Goal: Obtain resource: Download file/media

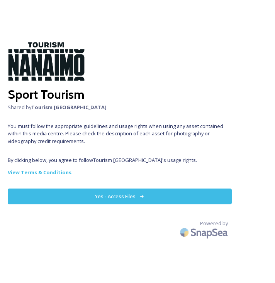
click at [117, 197] on button "Yes - Access Files" at bounding box center [120, 197] width 224 height 16
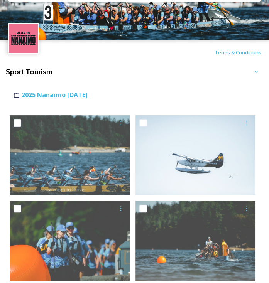
scroll to position [8, 0]
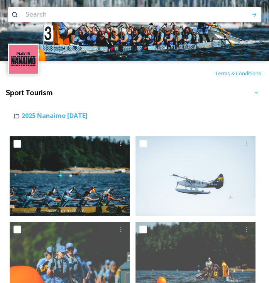
click at [18, 142] on input "checkbox" at bounding box center [18, 144] width 8 height 8
checkbox input "true"
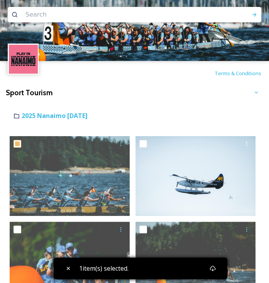
click at [147, 141] on div at bounding box center [196, 144] width 114 height 14
click at [145, 142] on input "checkbox" at bounding box center [143, 144] width 8 height 8
checkbox input "true"
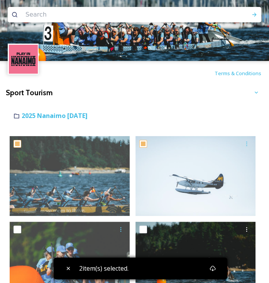
click at [142, 224] on div at bounding box center [196, 230] width 114 height 14
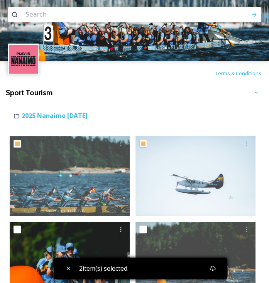
click at [19, 229] on input "checkbox" at bounding box center [18, 230] width 8 height 8
checkbox input "true"
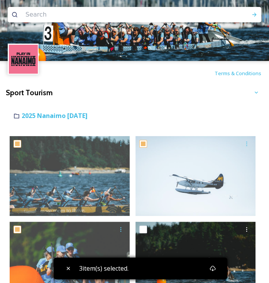
click at [142, 229] on input "checkbox" at bounding box center [143, 230] width 8 height 8
checkbox input "true"
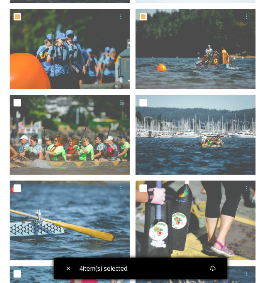
scroll to position [208, 0]
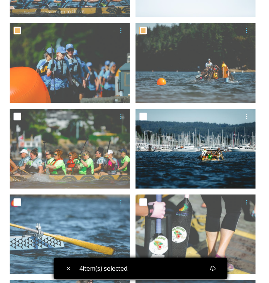
click at [144, 114] on input "checkbox" at bounding box center [143, 117] width 8 height 8
checkbox input "true"
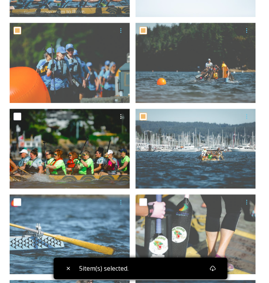
click at [19, 117] on input "checkbox" at bounding box center [18, 117] width 8 height 8
checkbox input "true"
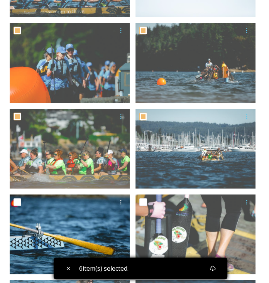
click at [17, 201] on input "checkbox" at bounding box center [18, 202] width 8 height 8
checkbox input "true"
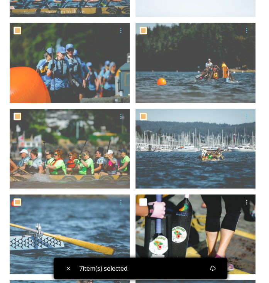
click at [143, 199] on input "checkbox" at bounding box center [143, 202] width 8 height 8
checkbox input "true"
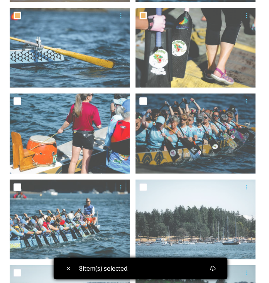
scroll to position [419, 0]
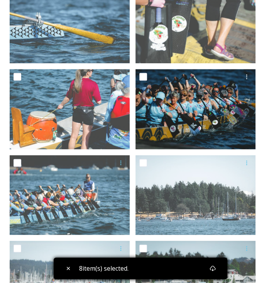
click at [143, 76] on input "checkbox" at bounding box center [143, 77] width 8 height 8
checkbox input "true"
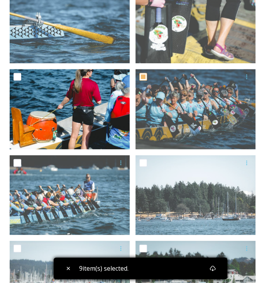
click at [17, 78] on input "checkbox" at bounding box center [18, 77] width 8 height 8
checkbox input "true"
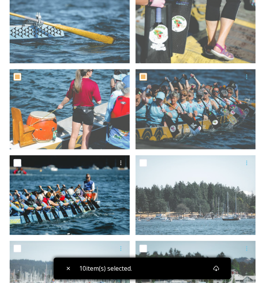
click at [16, 162] on input "checkbox" at bounding box center [18, 163] width 8 height 8
checkbox input "true"
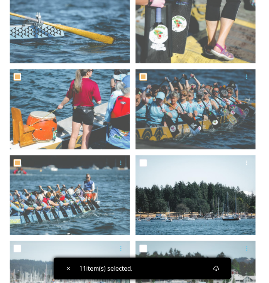
click at [144, 162] on input "checkbox" at bounding box center [143, 163] width 8 height 8
checkbox input "true"
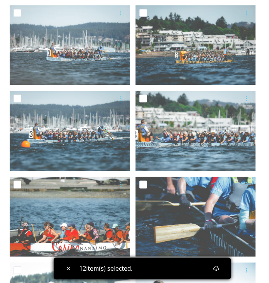
scroll to position [657, 0]
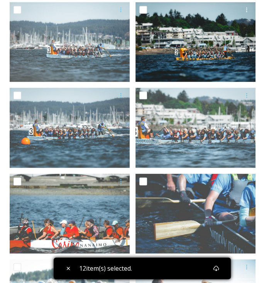
click at [143, 13] on input "checkbox" at bounding box center [143, 10] width 8 height 8
checkbox input "true"
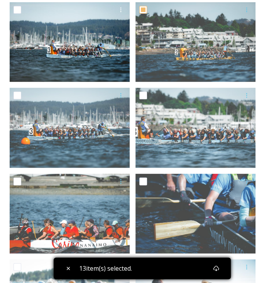
click at [17, 12] on input "checkbox" at bounding box center [18, 10] width 8 height 8
checkbox input "true"
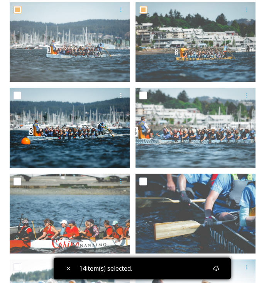
click at [19, 94] on input "checkbox" at bounding box center [18, 95] width 8 height 8
checkbox input "true"
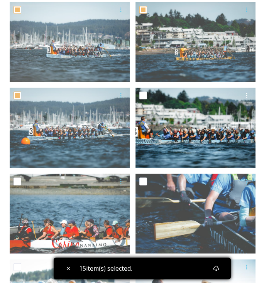
click at [145, 93] on input "checkbox" at bounding box center [143, 95] width 8 height 8
checkbox input "true"
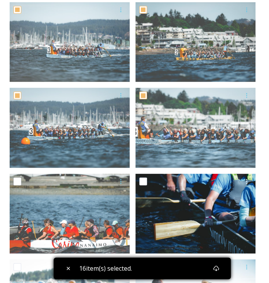
click at [144, 181] on input "checkbox" at bounding box center [143, 181] width 8 height 8
checkbox input "true"
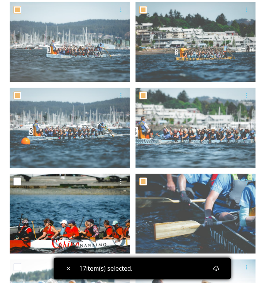
click at [17, 181] on input "checkbox" at bounding box center [18, 181] width 8 height 8
checkbox input "true"
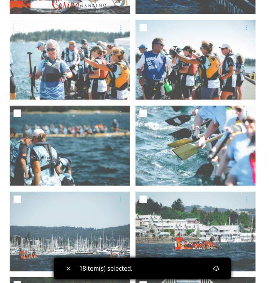
scroll to position [900, 0]
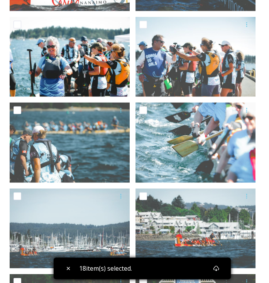
click at [16, 23] on input "checkbox" at bounding box center [18, 25] width 8 height 8
checkbox input "true"
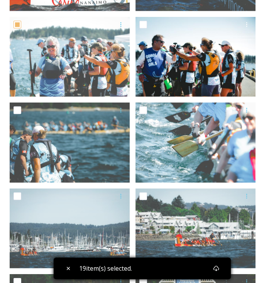
click at [143, 24] on input "checkbox" at bounding box center [143, 25] width 8 height 8
checkbox input "true"
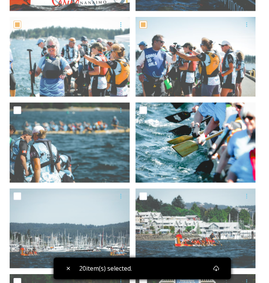
click at [143, 110] on input "checkbox" at bounding box center [143, 110] width 8 height 8
checkbox input "true"
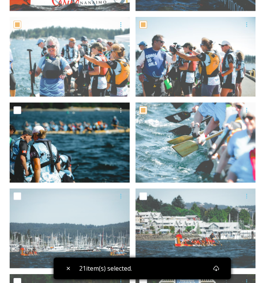
click at [17, 109] on input "checkbox" at bounding box center [18, 110] width 8 height 8
checkbox input "true"
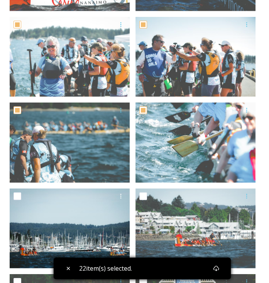
click at [19, 196] on input "checkbox" at bounding box center [18, 196] width 8 height 8
checkbox input "true"
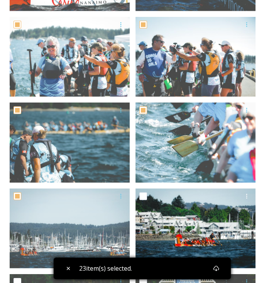
click at [144, 198] on input "checkbox" at bounding box center [143, 196] width 8 height 8
checkbox input "true"
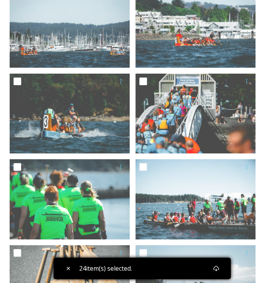
scroll to position [1114, 0]
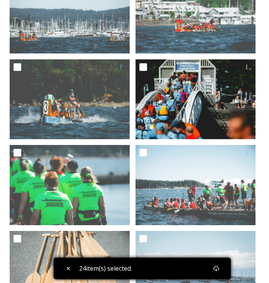
click at [143, 67] on input "checkbox" at bounding box center [143, 67] width 8 height 8
checkbox input "true"
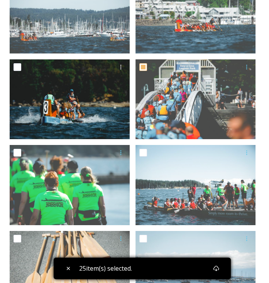
click at [16, 67] on input "checkbox" at bounding box center [18, 67] width 8 height 8
checkbox input "true"
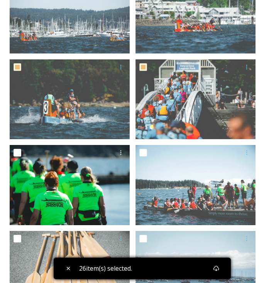
click at [21, 151] on input "checkbox" at bounding box center [18, 153] width 8 height 8
checkbox input "true"
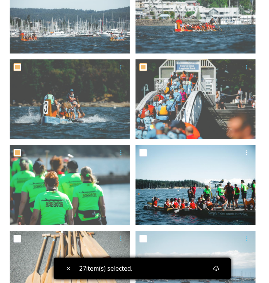
click at [144, 155] on input "checkbox" at bounding box center [143, 153] width 8 height 8
checkbox input "true"
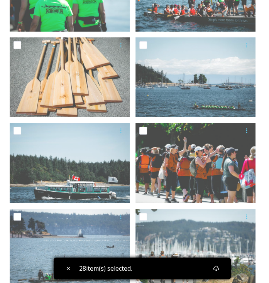
scroll to position [1312, 0]
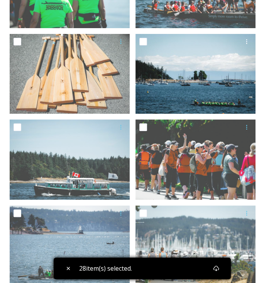
click at [142, 41] on input "checkbox" at bounding box center [143, 42] width 8 height 8
checkbox input "true"
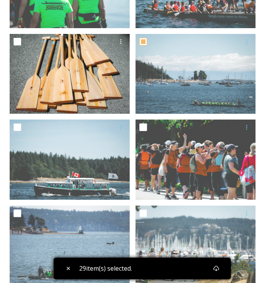
click at [18, 39] on input "checkbox" at bounding box center [18, 42] width 8 height 8
checkbox input "true"
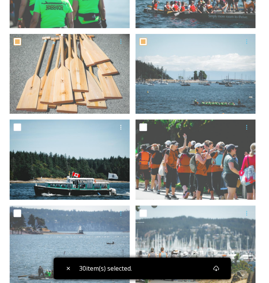
click at [19, 127] on input "checkbox" at bounding box center [18, 127] width 8 height 8
checkbox input "true"
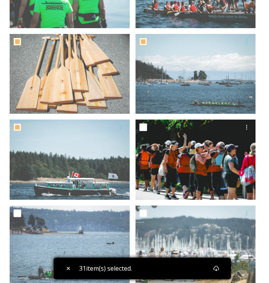
click at [145, 127] on input "checkbox" at bounding box center [143, 127] width 8 height 8
checkbox input "true"
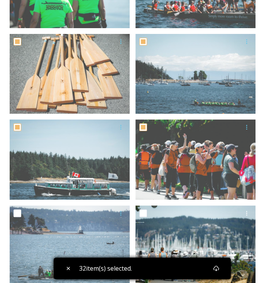
click at [142, 215] on input "checkbox" at bounding box center [143, 213] width 8 height 8
checkbox input "true"
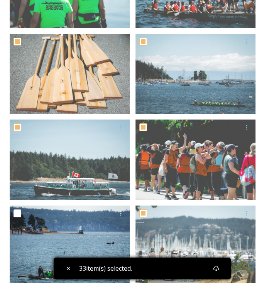
click at [16, 216] on input "checkbox" at bounding box center [18, 213] width 8 height 8
checkbox input "true"
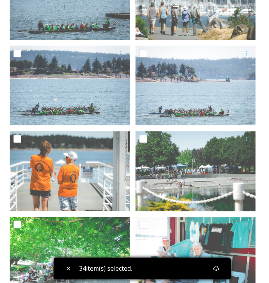
scroll to position [1565, 0]
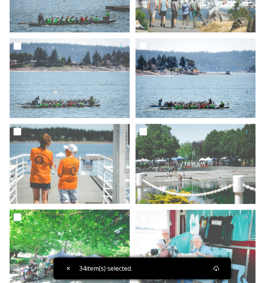
click at [142, 44] on input "checkbox" at bounding box center [143, 46] width 8 height 8
checkbox input "true"
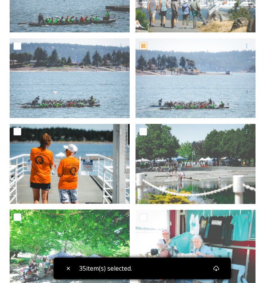
drag, startPoint x: 17, startPoint y: 46, endPoint x: 16, endPoint y: 129, distance: 83.3
click at [16, 129] on input "checkbox" at bounding box center [18, 132] width 8 height 8
checkbox input "true"
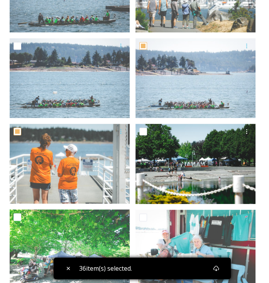
click at [146, 132] on input "checkbox" at bounding box center [143, 132] width 8 height 8
checkbox input "true"
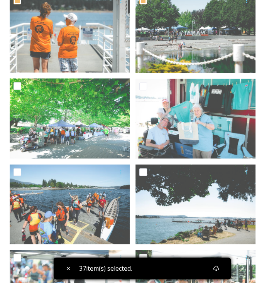
scroll to position [1710, 0]
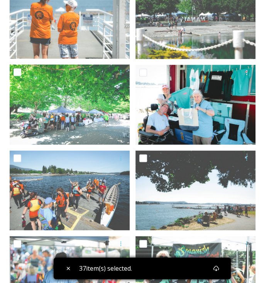
click at [144, 69] on input "checkbox" at bounding box center [143, 73] width 8 height 8
checkbox input "true"
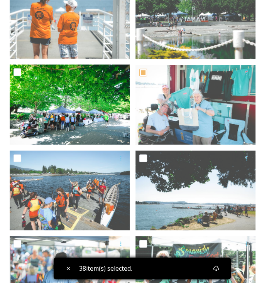
click at [18, 72] on input "checkbox" at bounding box center [18, 72] width 8 height 8
checkbox input "true"
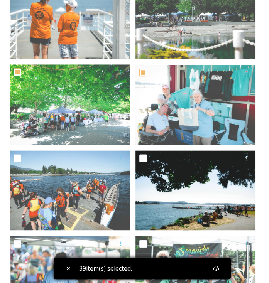
click at [143, 158] on input "checkbox" at bounding box center [143, 158] width 8 height 8
checkbox input "true"
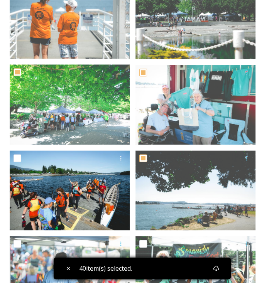
click at [12, 155] on div at bounding box center [70, 159] width 120 height 19
click at [17, 161] on input "checkbox" at bounding box center [18, 158] width 8 height 8
checkbox input "true"
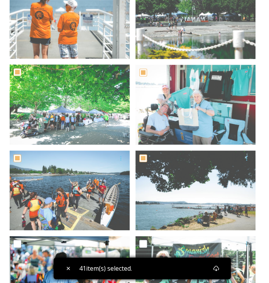
click at [16, 240] on input "checkbox" at bounding box center [18, 244] width 8 height 8
checkbox input "true"
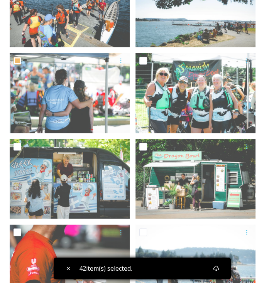
scroll to position [1924, 0]
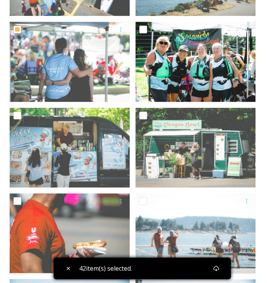
click at [141, 29] on input "checkbox" at bounding box center [143, 29] width 8 height 8
checkbox input "true"
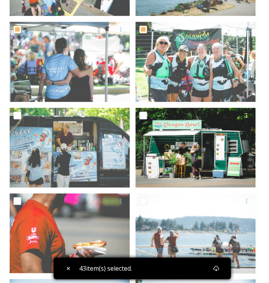
click at [140, 115] on input "checkbox" at bounding box center [143, 115] width 8 height 8
checkbox input "true"
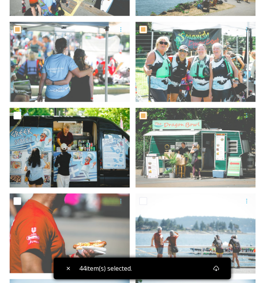
click at [19, 113] on input "checkbox" at bounding box center [18, 115] width 8 height 8
checkbox input "true"
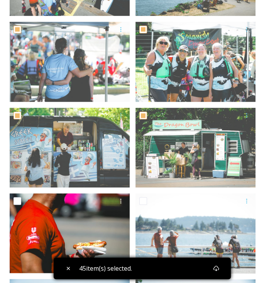
click at [16, 201] on input "checkbox" at bounding box center [18, 201] width 8 height 8
checkbox input "true"
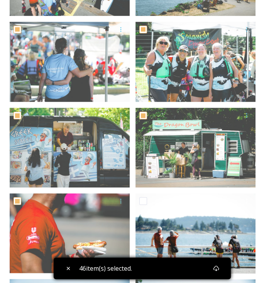
click at [142, 203] on input "checkbox" at bounding box center [143, 201] width 8 height 8
checkbox input "true"
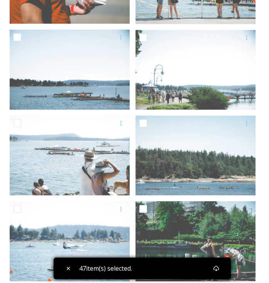
scroll to position [2191, 0]
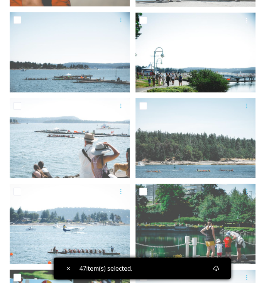
click at [140, 20] on input "checkbox" at bounding box center [143, 21] width 8 height 8
checkbox input "true"
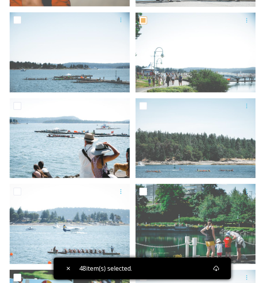
click at [20, 107] on input "checkbox" at bounding box center [18, 106] width 8 height 8
checkbox input "true"
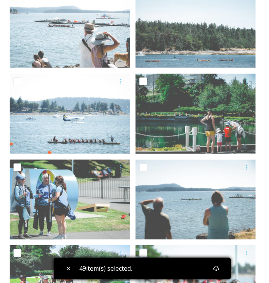
scroll to position [2339, 0]
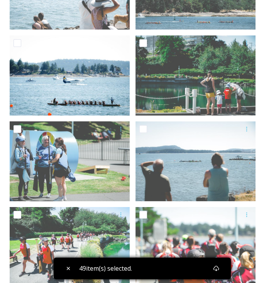
click at [21, 42] on div at bounding box center [71, 43] width 114 height 14
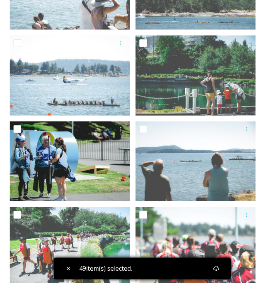
click at [17, 131] on input "checkbox" at bounding box center [18, 129] width 8 height 8
checkbox input "true"
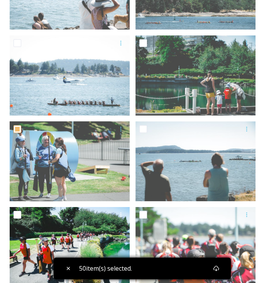
click at [15, 214] on input "checkbox" at bounding box center [18, 215] width 8 height 8
checkbox input "true"
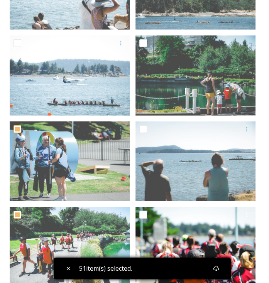
click at [145, 213] on input "checkbox" at bounding box center [143, 215] width 8 height 8
checkbox input "true"
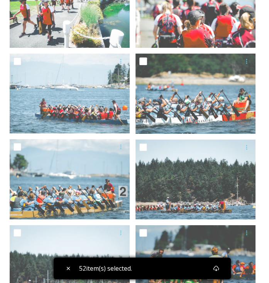
scroll to position [2585, 0]
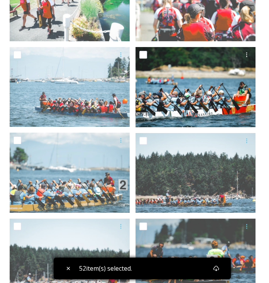
click at [143, 52] on input "checkbox" at bounding box center [143, 55] width 8 height 8
checkbox input "true"
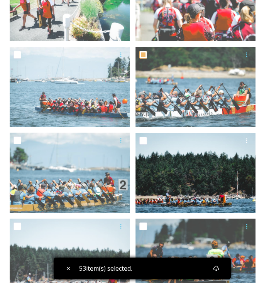
click at [145, 137] on input "checkbox" at bounding box center [143, 141] width 8 height 8
checkbox input "true"
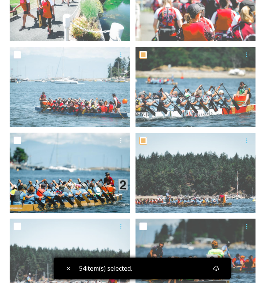
click at [19, 139] on input "checkbox" at bounding box center [18, 141] width 8 height 8
checkbox input "true"
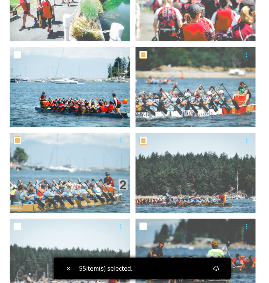
click at [17, 50] on div at bounding box center [71, 55] width 114 height 14
click at [16, 51] on input "checkbox" at bounding box center [18, 55] width 8 height 8
checkbox input "true"
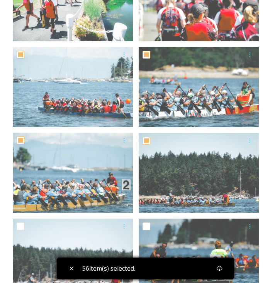
scroll to position [2703, 0]
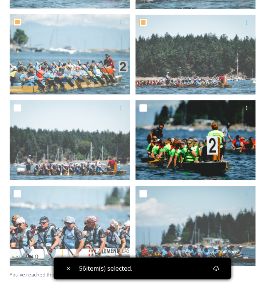
click at [142, 107] on input "checkbox" at bounding box center [143, 108] width 8 height 8
checkbox input "true"
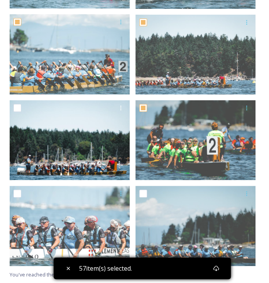
click at [19, 105] on input "checkbox" at bounding box center [18, 108] width 8 height 8
checkbox input "true"
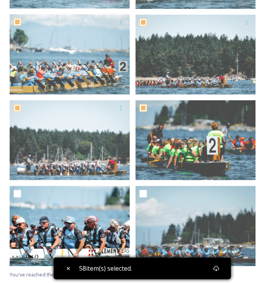
click at [17, 191] on input "checkbox" at bounding box center [18, 194] width 8 height 8
checkbox input "true"
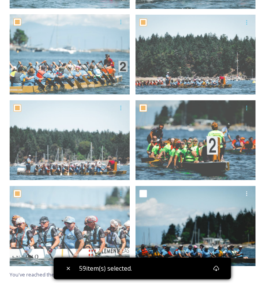
click at [144, 194] on input "checkbox" at bounding box center [143, 194] width 8 height 8
checkbox input "true"
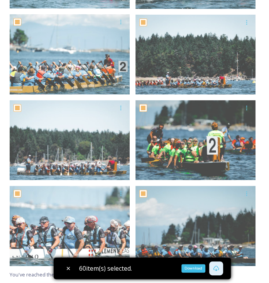
click at [218, 267] on icon at bounding box center [216, 268] width 6 height 6
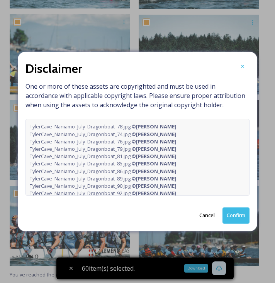
click at [236, 215] on button "Confirm" at bounding box center [235, 216] width 27 height 16
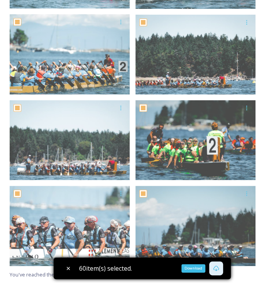
click at [219, 269] on icon at bounding box center [216, 268] width 6 height 6
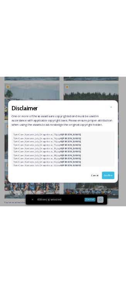
scroll to position [1133, 0]
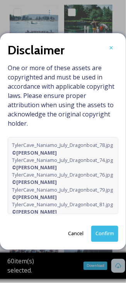
click at [105, 234] on button "Confirm" at bounding box center [104, 234] width 27 height 16
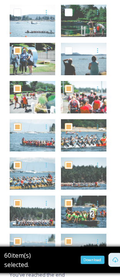
click at [115, 257] on icon at bounding box center [115, 260] width 6 height 6
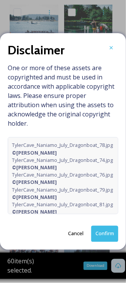
click at [110, 231] on button "Confirm" at bounding box center [104, 234] width 27 height 16
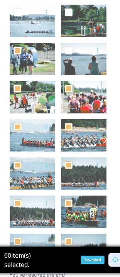
click at [110, 255] on div "Download" at bounding box center [115, 260] width 14 height 14
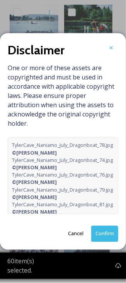
click at [105, 232] on button "Confirm" at bounding box center [104, 234] width 27 height 16
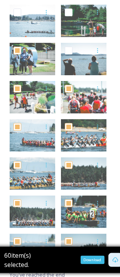
click at [114, 257] on icon at bounding box center [115, 259] width 6 height 5
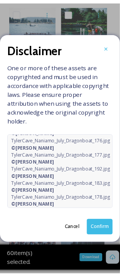
scroll to position [455, 0]
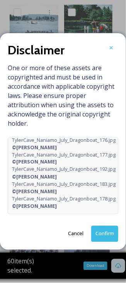
click at [105, 233] on button "Confirm" at bounding box center [104, 234] width 27 height 16
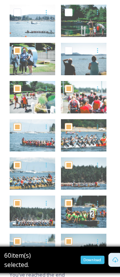
click at [88, 256] on div "Download" at bounding box center [93, 260] width 24 height 8
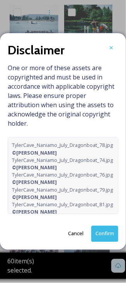
click at [106, 233] on button "Confirm" at bounding box center [104, 234] width 27 height 16
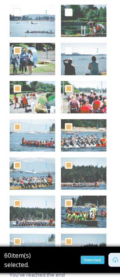
click at [114, 257] on icon at bounding box center [115, 259] width 6 height 5
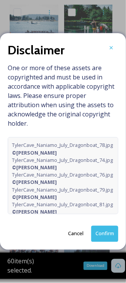
click at [109, 231] on button "Confirm" at bounding box center [104, 234] width 27 height 16
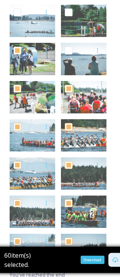
click at [113, 257] on icon at bounding box center [115, 260] width 6 height 6
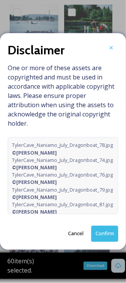
click at [107, 229] on button "Confirm" at bounding box center [104, 234] width 27 height 16
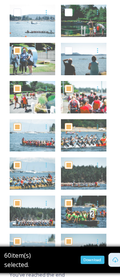
click at [91, 256] on div "Download" at bounding box center [93, 260] width 24 height 8
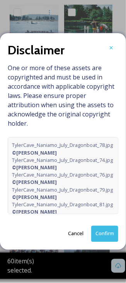
click at [74, 233] on button "Cancel" at bounding box center [75, 233] width 23 height 15
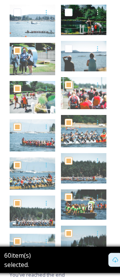
click at [70, 15] on input "checkbox" at bounding box center [69, 12] width 8 height 8
checkbox input "true"
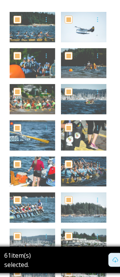
scroll to position [0, 0]
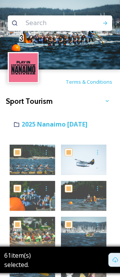
click at [44, 116] on div "Shared by: Tourism Nanaimo Welcome to the Tourism Nanaimo Sports Media Centre, …" at bounding box center [60, 112] width 108 height 8
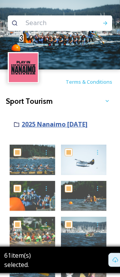
click at [43, 123] on strong "2025 Nanaimo [DATE]" at bounding box center [55, 124] width 66 height 8
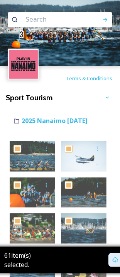
scroll to position [4, 0]
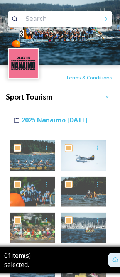
click at [102, 86] on div "Terms & Conditions" at bounding box center [60, 77] width 120 height 25
click at [108, 95] on icon at bounding box center [107, 97] width 6 height 6
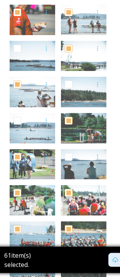
scroll to position [1238, 0]
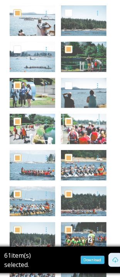
click at [115, 257] on icon at bounding box center [115, 259] width 6 height 5
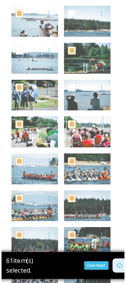
scroll to position [1223, 0]
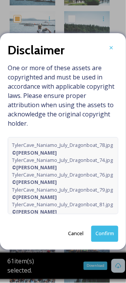
click at [78, 152] on span "TylerCave_Naniamo_July_Dragonboat_78.jpg © [PERSON_NAME]" at bounding box center [63, 149] width 102 height 15
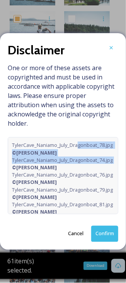
scroll to position [0, 5]
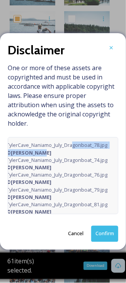
drag, startPoint x: 77, startPoint y: 142, endPoint x: 114, endPoint y: 151, distance: 38.5
click at [114, 151] on div "TylerCave_Naniamo_July_Dragonboat_78.jpg © [PERSON_NAME] TylerCave_Naniamo_July…" at bounding box center [63, 175] width 110 height 77
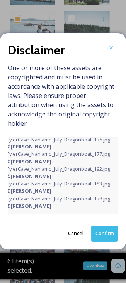
scroll to position [470, 5]
click at [105, 231] on button "Confirm" at bounding box center [104, 234] width 27 height 16
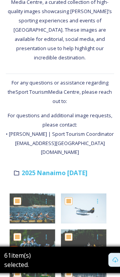
scroll to position [0, 0]
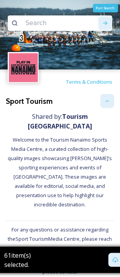
click at [110, 20] on div "Run Search" at bounding box center [105, 23] width 14 height 14
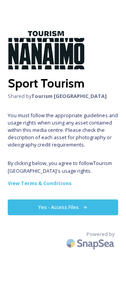
click at [71, 204] on button "Yes - Access Files" at bounding box center [63, 208] width 110 height 16
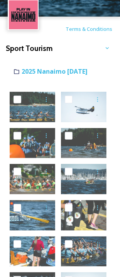
scroll to position [57, 0]
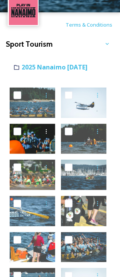
click at [20, 130] on input "checkbox" at bounding box center [18, 132] width 8 height 8
checkbox input "true"
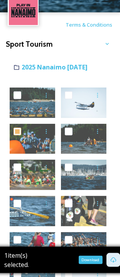
click at [115, 260] on icon at bounding box center [113, 260] width 6 height 6
click at [114, 259] on icon at bounding box center [113, 260] width 6 height 6
click at [93, 261] on div "1 item(s) selected." at bounding box center [53, 260] width 149 height 26
click at [116, 258] on icon at bounding box center [113, 260] width 6 height 6
click at [91, 262] on div "1 item(s) selected." at bounding box center [53, 260] width 149 height 26
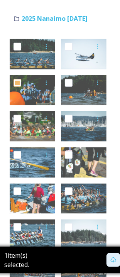
scroll to position [0, 0]
